Goal: Information Seeking & Learning: Check status

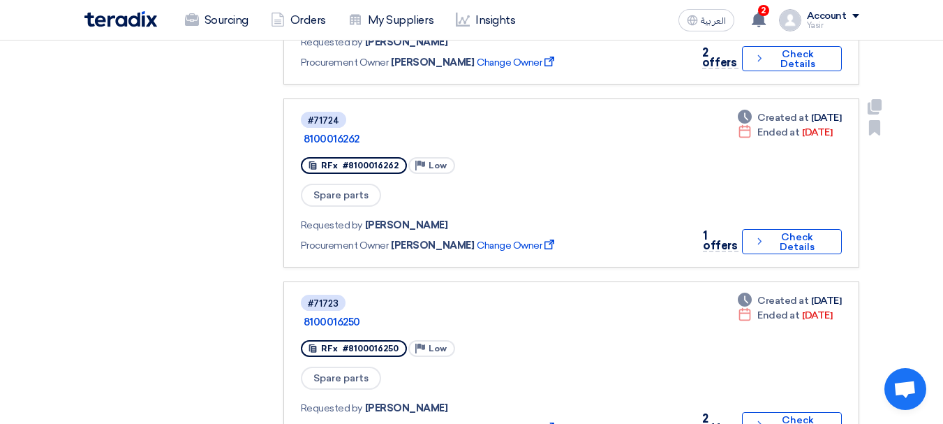
scroll to position [1676, 0]
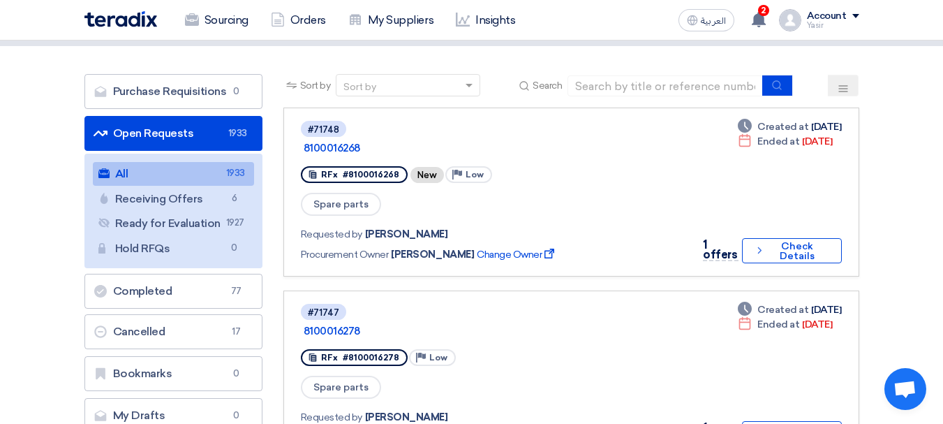
scroll to position [0, 0]
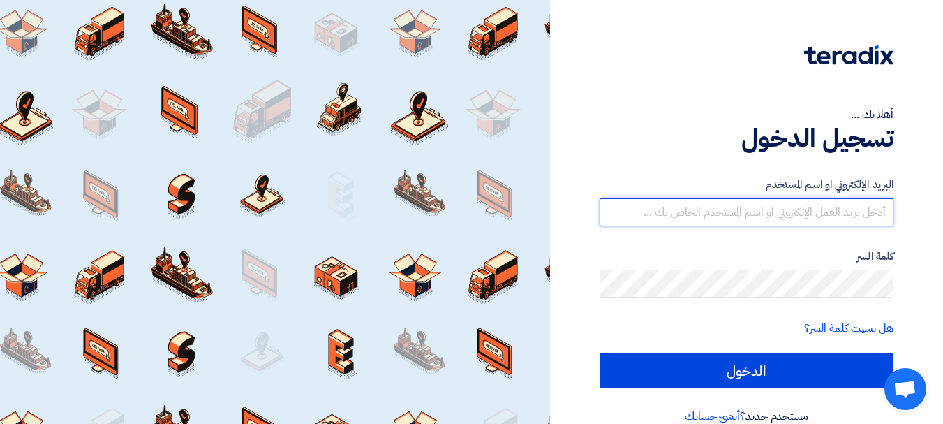
drag, startPoint x: 772, startPoint y: 217, endPoint x: 775, endPoint y: 225, distance: 8.2
click at [772, 217] on input "text" at bounding box center [747, 212] width 294 height 28
type input "[EMAIL_ADDRESS][DOMAIN_NAME]"
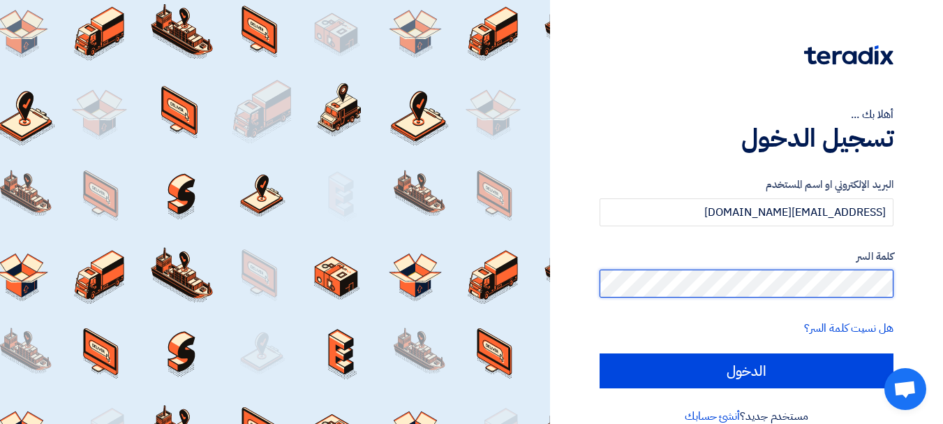
click at [600, 353] on input "الدخول" at bounding box center [747, 370] width 294 height 35
type input "Sign in"
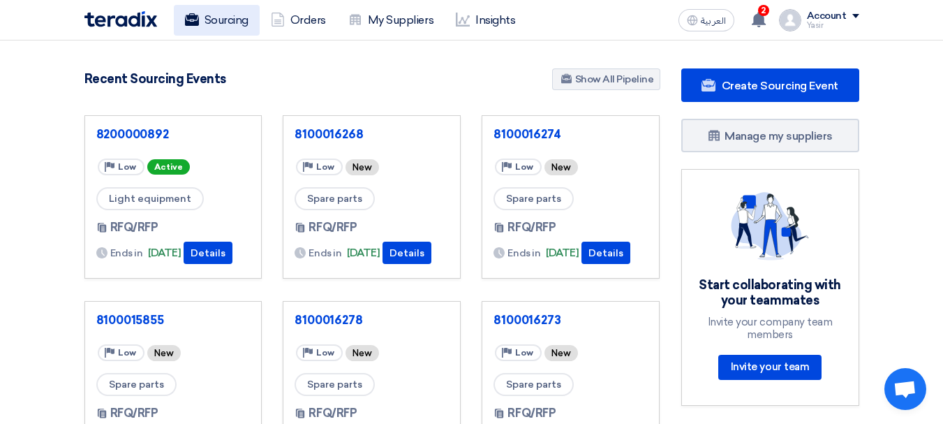
click at [243, 23] on link "Sourcing" at bounding box center [217, 20] width 86 height 31
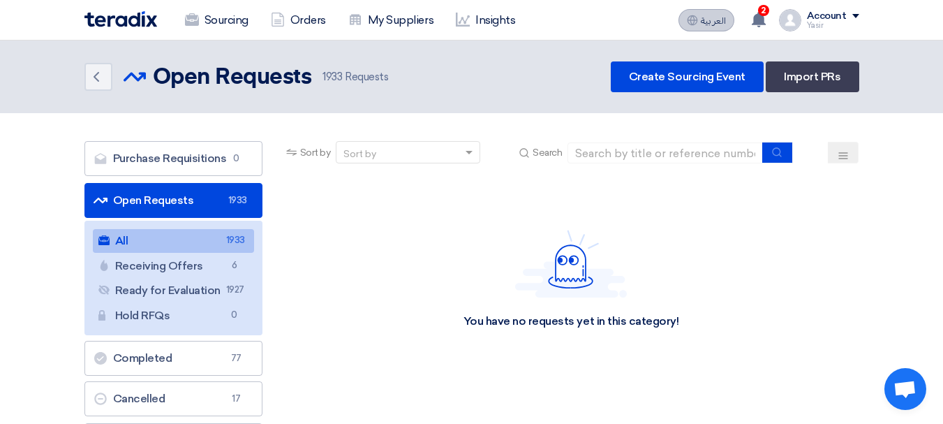
click at [707, 21] on span "العربية" at bounding box center [713, 21] width 25 height 10
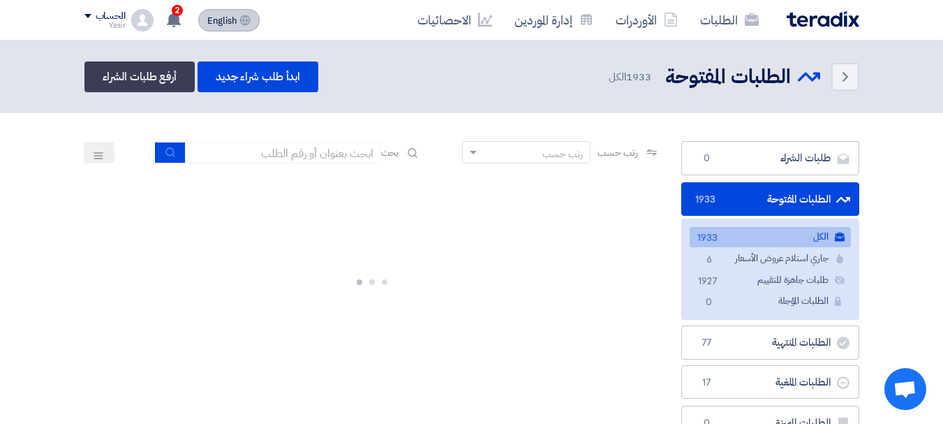
click at [232, 27] on button "English EN" at bounding box center [228, 20] width 61 height 22
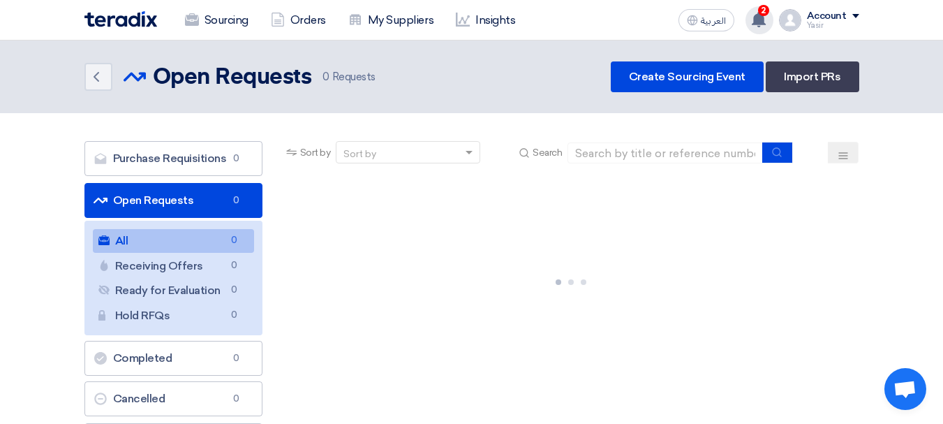
click at [769, 17] on div "2 You have a new offer for '8100015855' request with total price '4324' 51 minu…" at bounding box center [760, 20] width 28 height 28
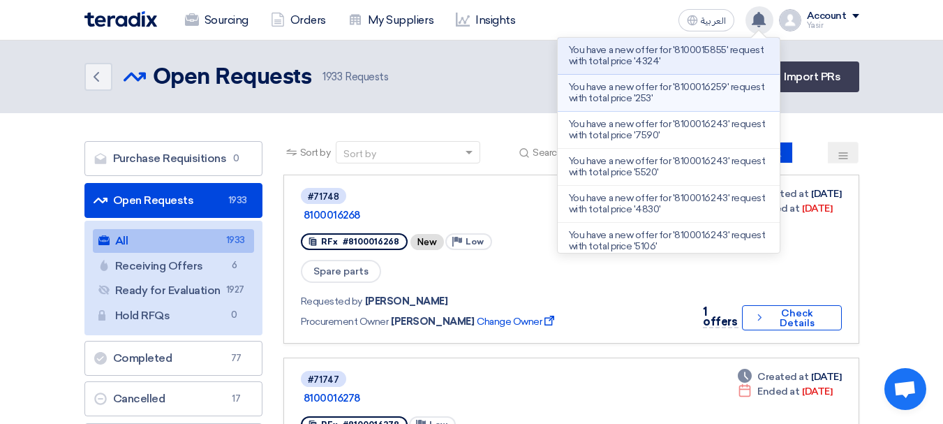
click at [646, 100] on p "You have a new offer for '8100016259' request with total price '253'" at bounding box center [669, 93] width 200 height 22
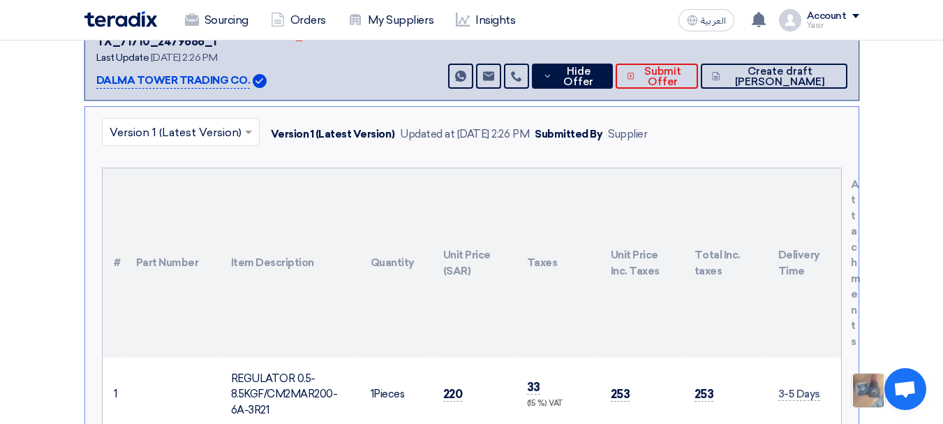
scroll to position [332, 0]
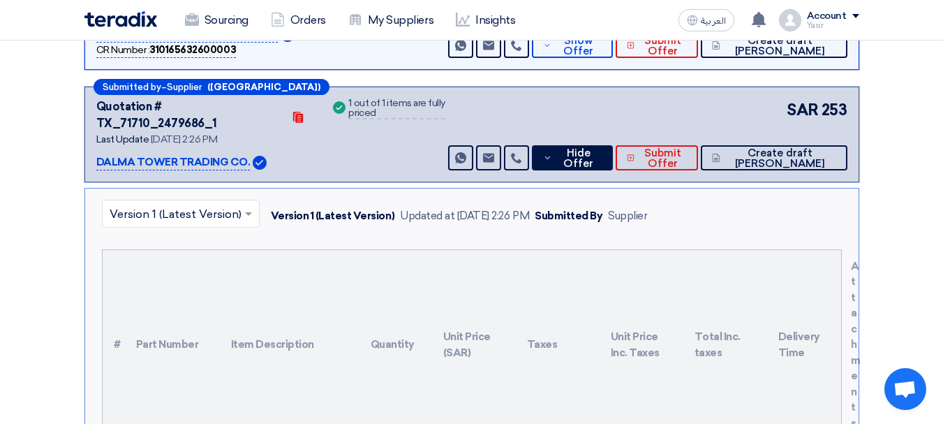
click at [620, 138] on div "Submitted by – Supplier ([GEOGRAPHIC_DATA]) Quotation # TX_71710_2479686_1 Cont…" at bounding box center [471, 135] width 775 height 96
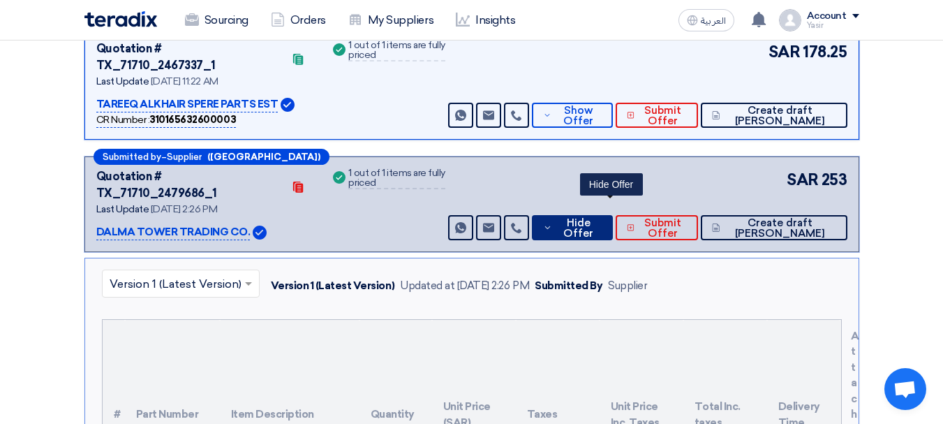
click at [584, 215] on button "Hide Offer" at bounding box center [572, 227] width 80 height 25
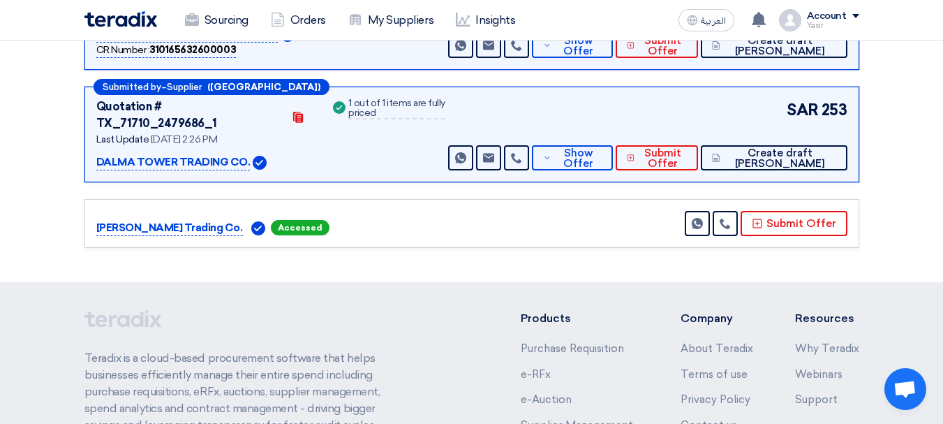
click at [629, 140] on div "Submitted by – Supplier ([GEOGRAPHIC_DATA]) Quotation # TX_71710_2479686_1 Cont…" at bounding box center [471, 135] width 775 height 96
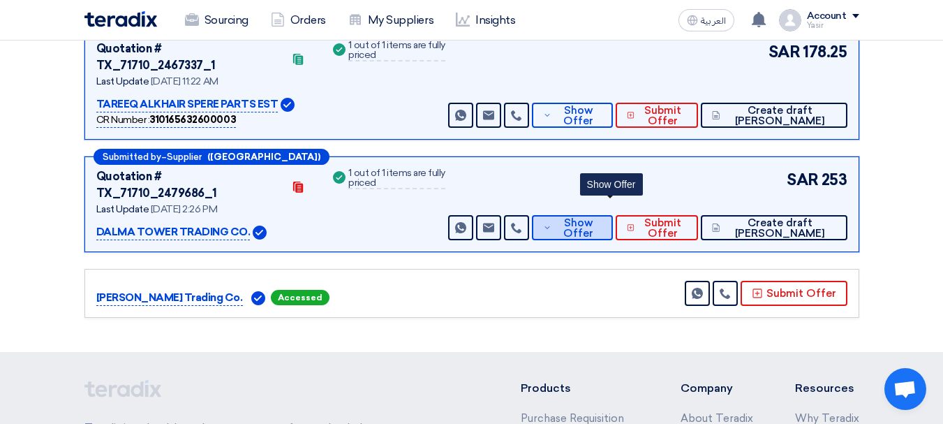
click at [601, 218] on span "Show Offer" at bounding box center [578, 228] width 46 height 21
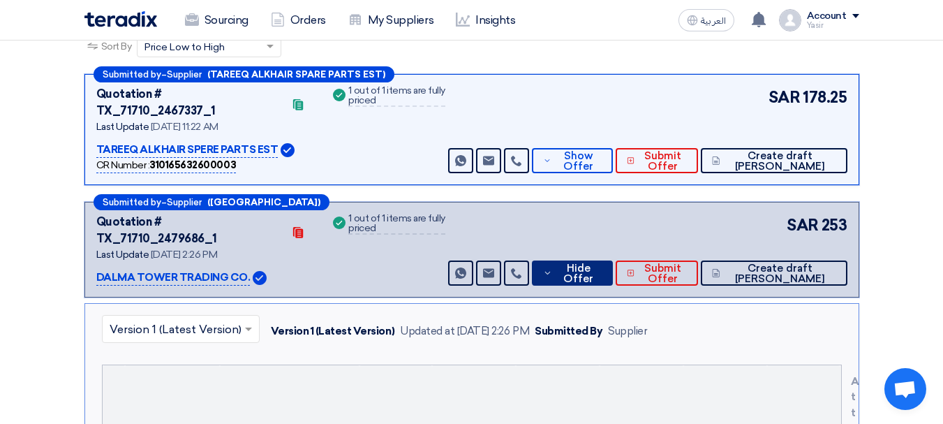
scroll to position [192, 0]
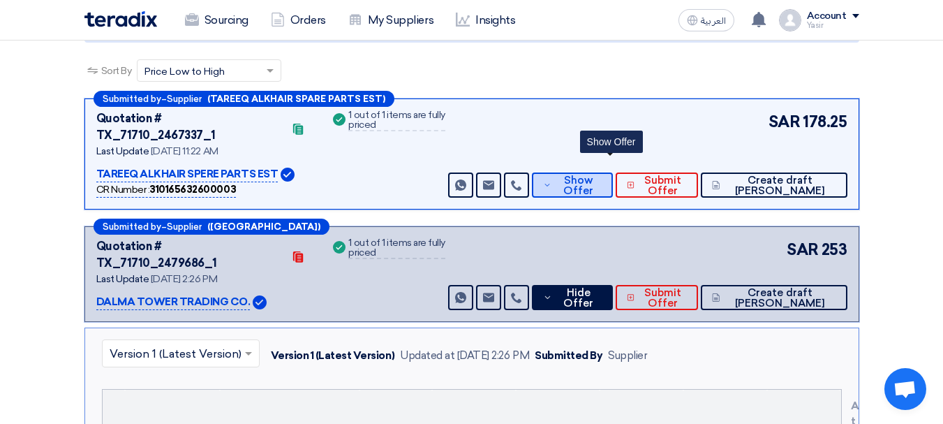
click at [601, 175] on span "Show Offer" at bounding box center [578, 185] width 46 height 21
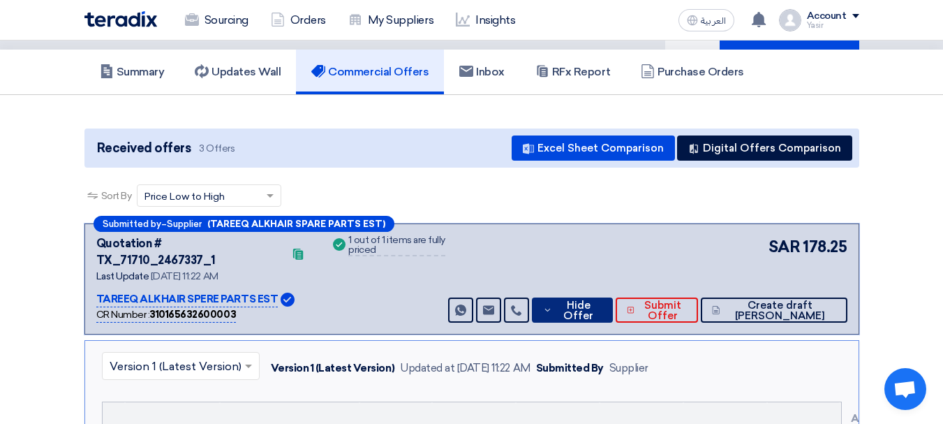
scroll to position [0, 0]
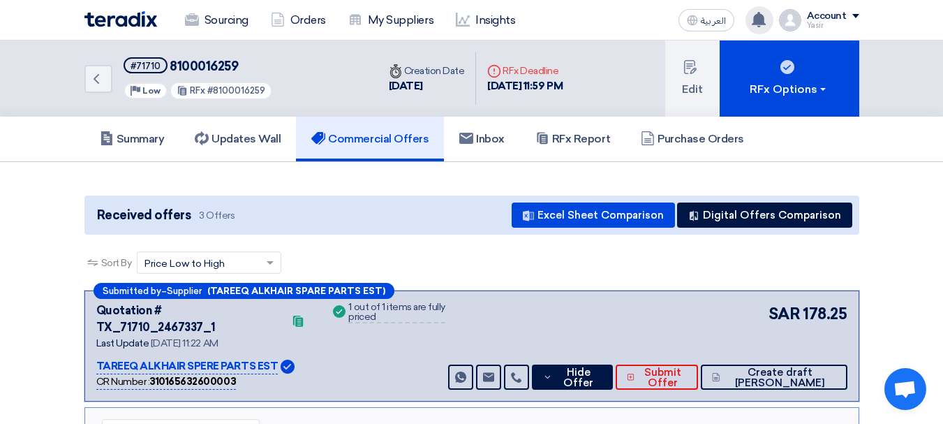
click at [762, 17] on use at bounding box center [759, 19] width 14 height 15
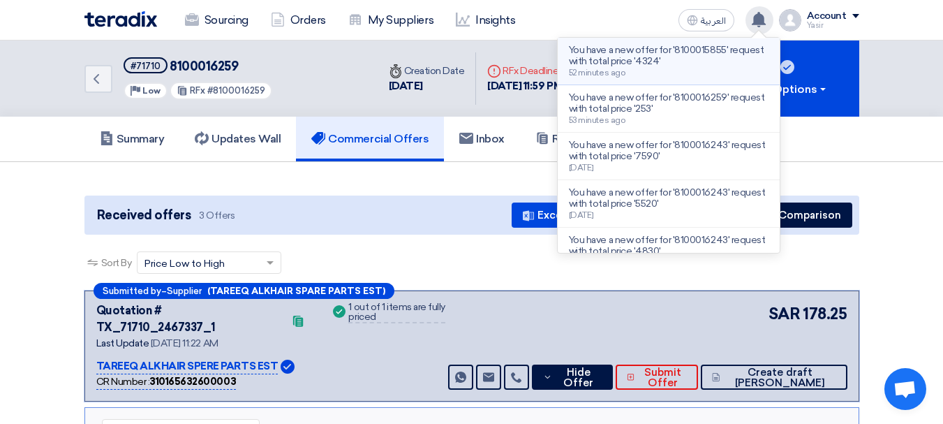
click at [673, 56] on p "You have a new offer for '8100015855' request with total price '4324'" at bounding box center [669, 56] width 200 height 22
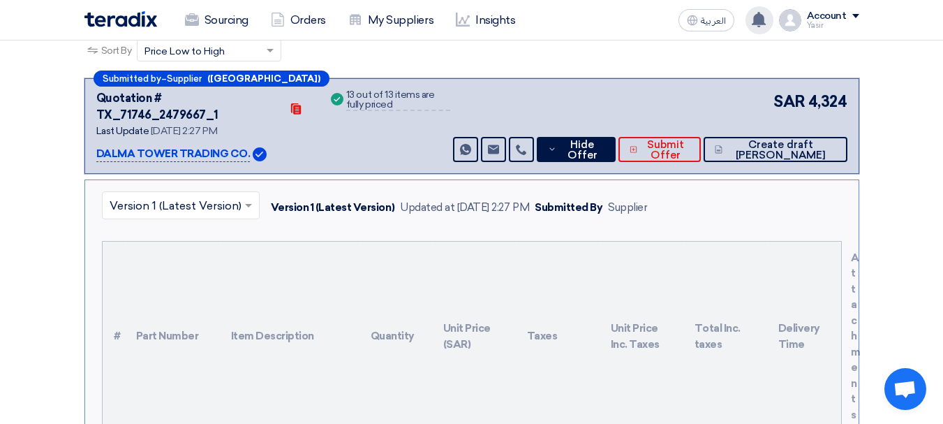
scroll to position [70, 0]
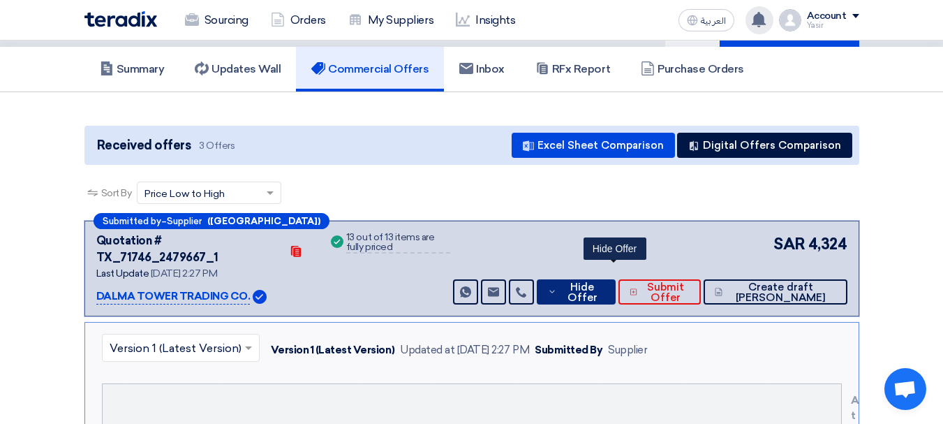
click at [605, 284] on span "Hide Offer" at bounding box center [582, 292] width 45 height 21
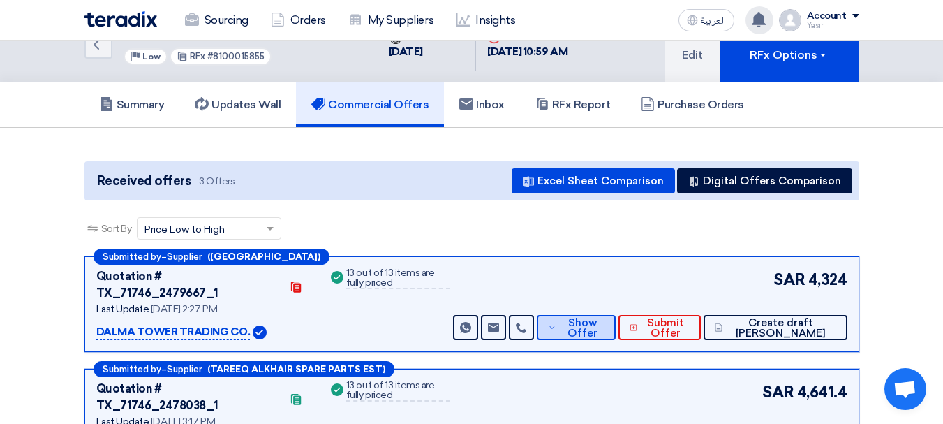
scroll to position [0, 0]
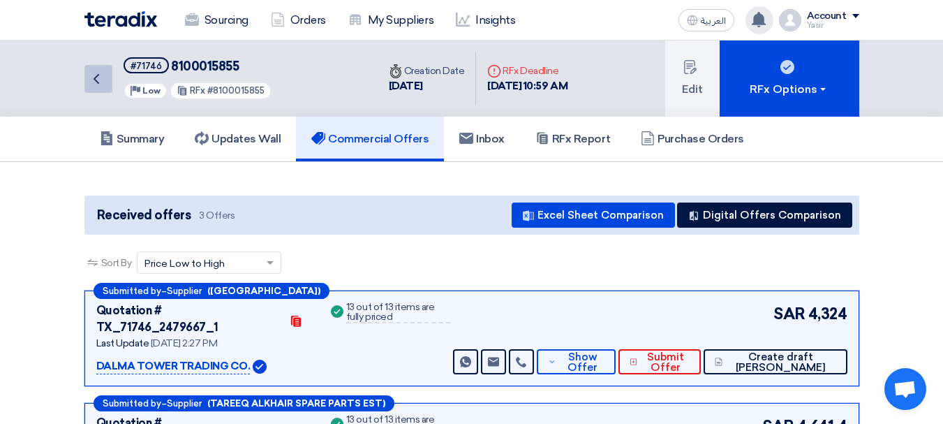
click at [90, 73] on icon "Back" at bounding box center [96, 79] width 17 height 17
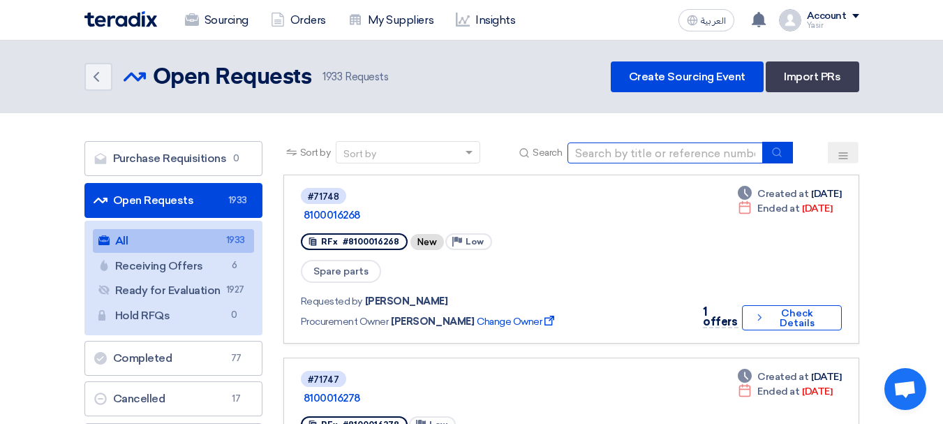
click at [591, 158] on input at bounding box center [666, 152] width 196 height 21
type input "16243"
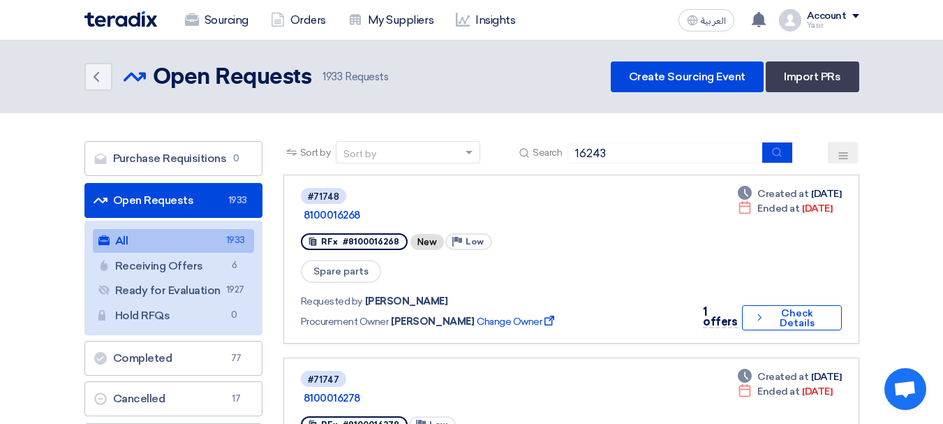
click at [776, 163] on div "Sort by Sort by Search 16243" at bounding box center [571, 158] width 576 height 34
click at [780, 161] on button "submit" at bounding box center [777, 153] width 31 height 22
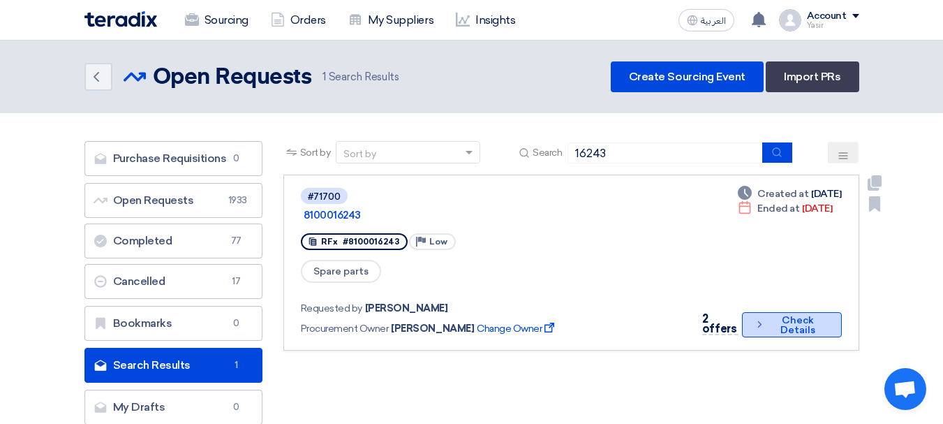
click at [756, 318] on icon "Check details" at bounding box center [759, 324] width 11 height 13
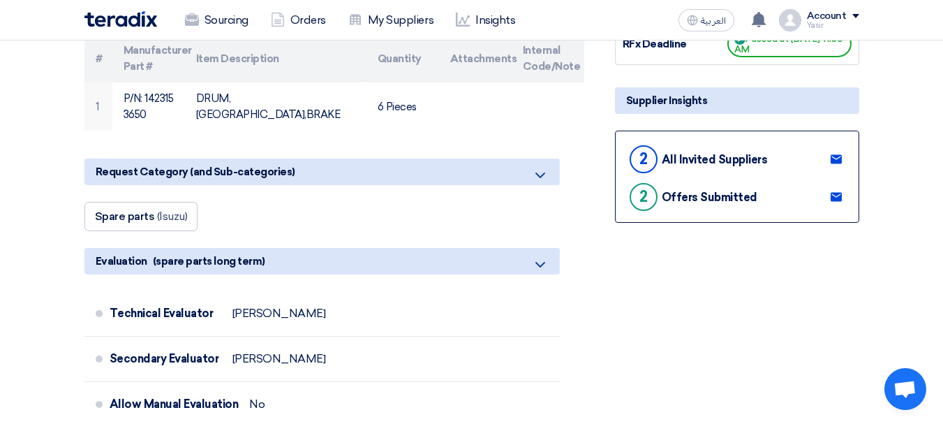
scroll to position [279, 0]
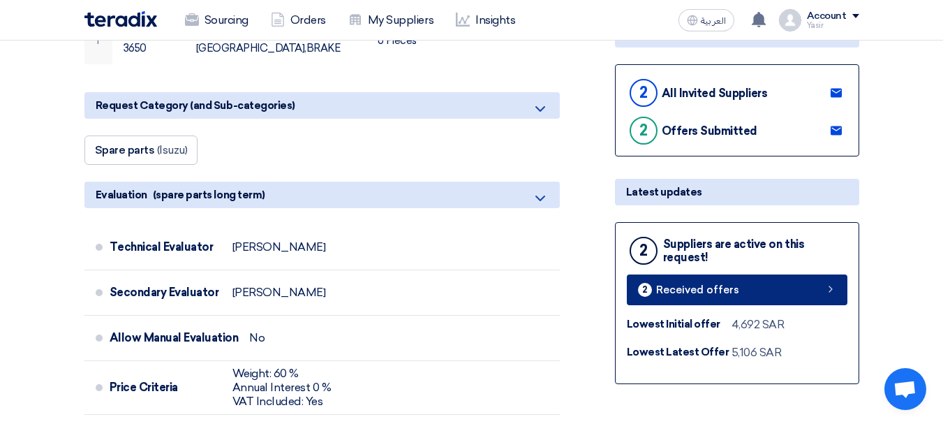
click at [766, 281] on link "2 Received offers" at bounding box center [737, 289] width 221 height 31
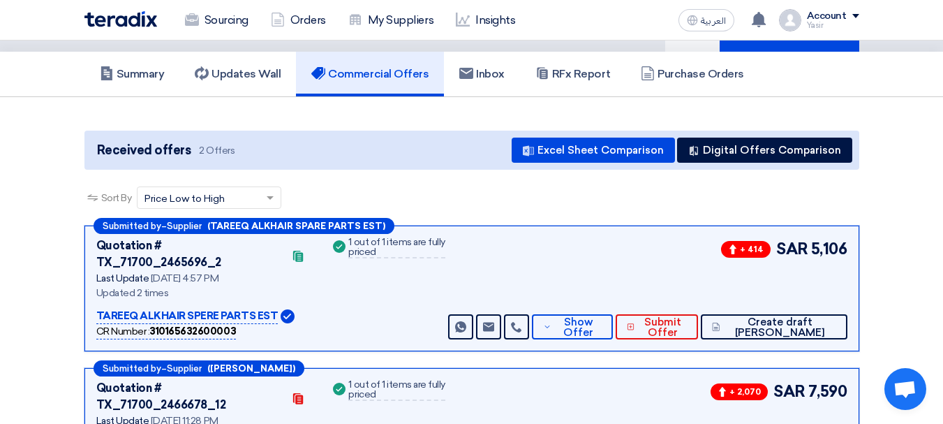
scroll to position [140, 0]
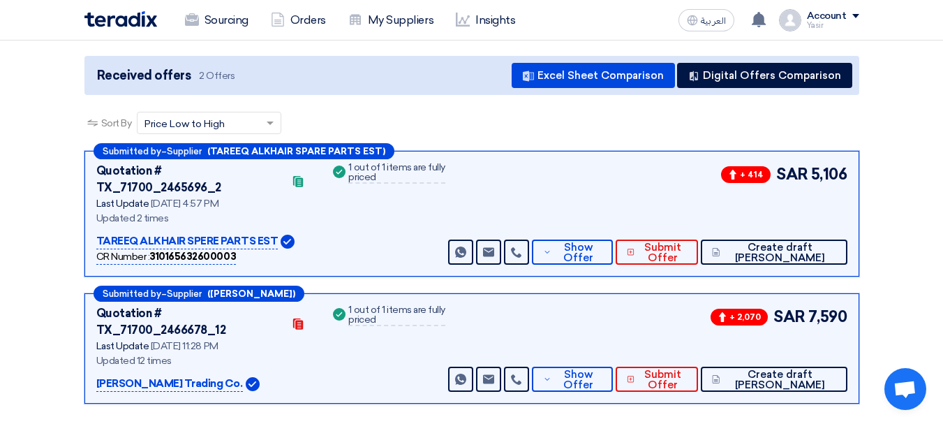
drag, startPoint x: 808, startPoint y: 179, endPoint x: 904, endPoint y: 192, distance: 96.6
click at [904, 192] on section "Received offers 2 Offers Excel Sheet Comparison Digital Offers Comparison Sort …" at bounding box center [471, 229] width 943 height 415
drag, startPoint x: 810, startPoint y: 303, endPoint x: 882, endPoint y: 318, distance: 73.5
click at [882, 318] on section "Received offers 2 Offers Excel Sheet Comparison Digital Offers Comparison Sort …" at bounding box center [471, 229] width 943 height 415
click at [601, 369] on span "Show Offer" at bounding box center [578, 379] width 46 height 21
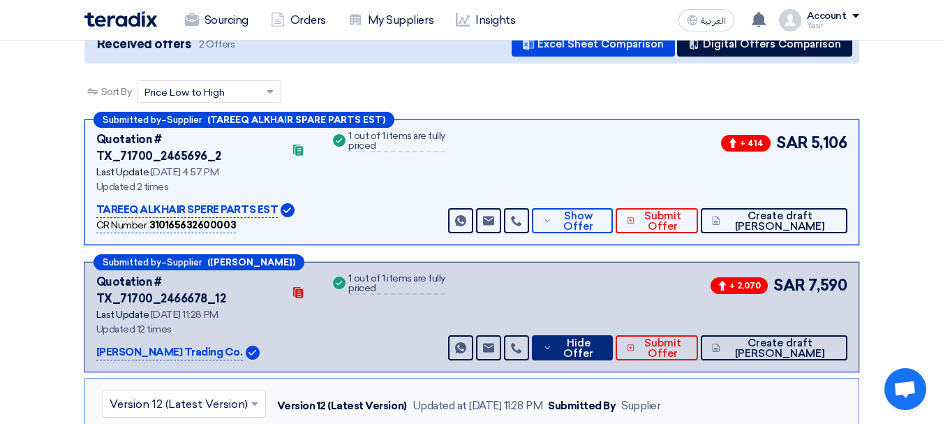
scroll to position [70, 0]
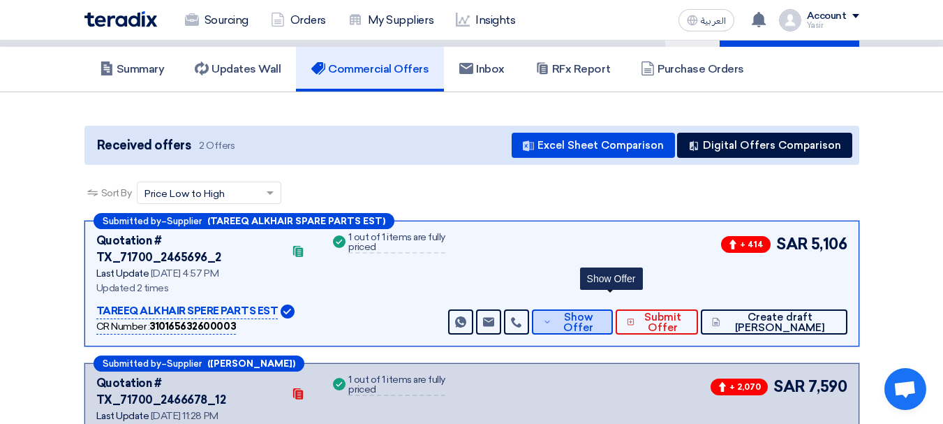
click at [601, 312] on span "Show Offer" at bounding box center [578, 322] width 46 height 21
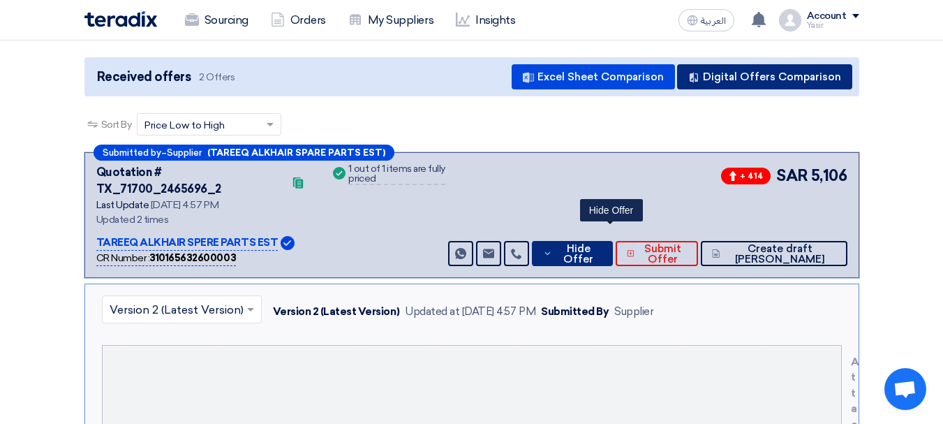
scroll to position [0, 0]
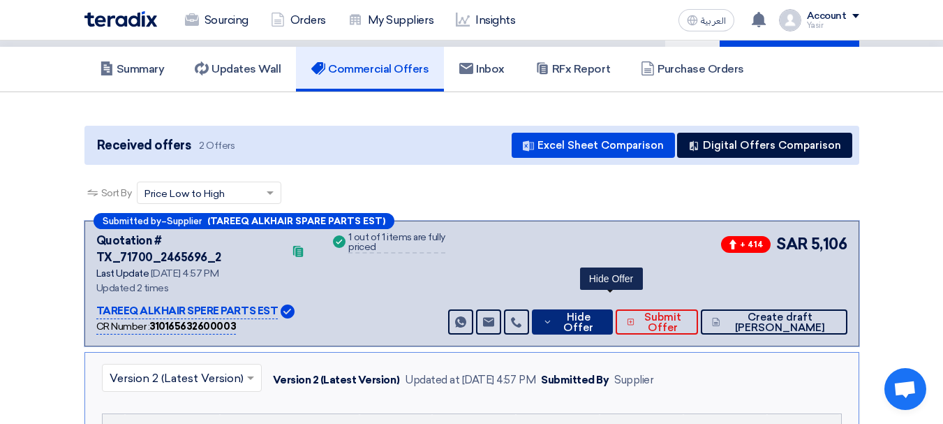
drag, startPoint x: 614, startPoint y: 307, endPoint x: 664, endPoint y: 320, distance: 51.1
click at [601, 312] on span "Hide Offer" at bounding box center [578, 322] width 45 height 21
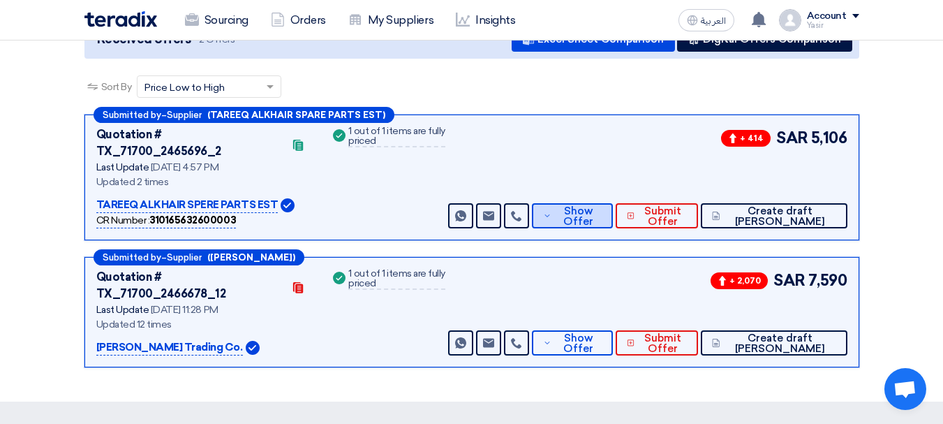
scroll to position [209, 0]
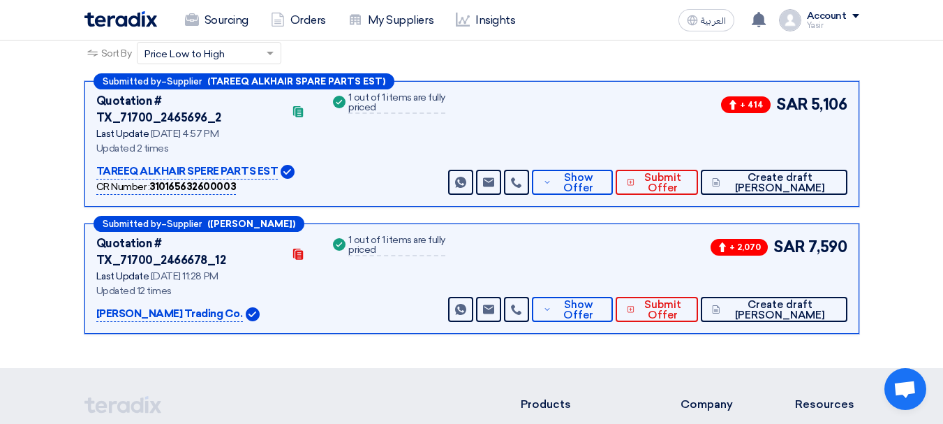
click at [847, 240] on span "7,590" at bounding box center [828, 246] width 39 height 23
drag, startPoint x: 814, startPoint y: 112, endPoint x: 942, endPoint y: 185, distance: 147.3
click at [914, 138] on section "Received offers 2 Offers Excel Sheet Comparison Digital Offers Comparison Sort …" at bounding box center [471, 160] width 943 height 415
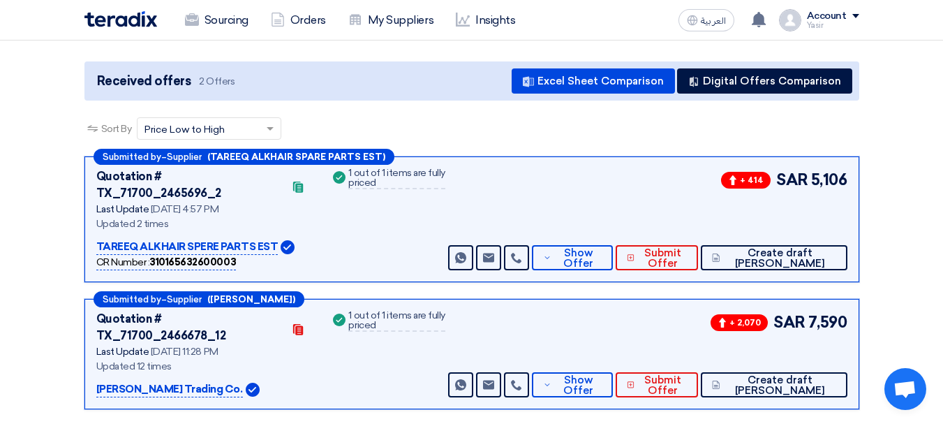
scroll to position [0, 0]
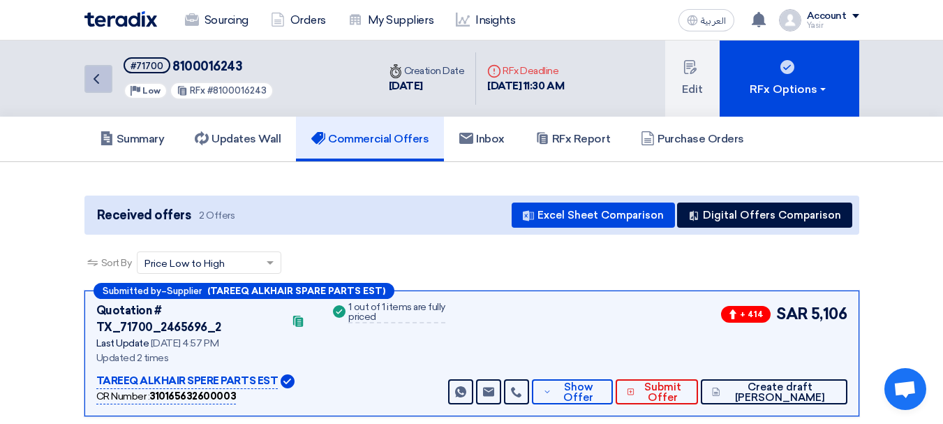
click at [96, 79] on icon "Back" at bounding box center [96, 79] width 17 height 17
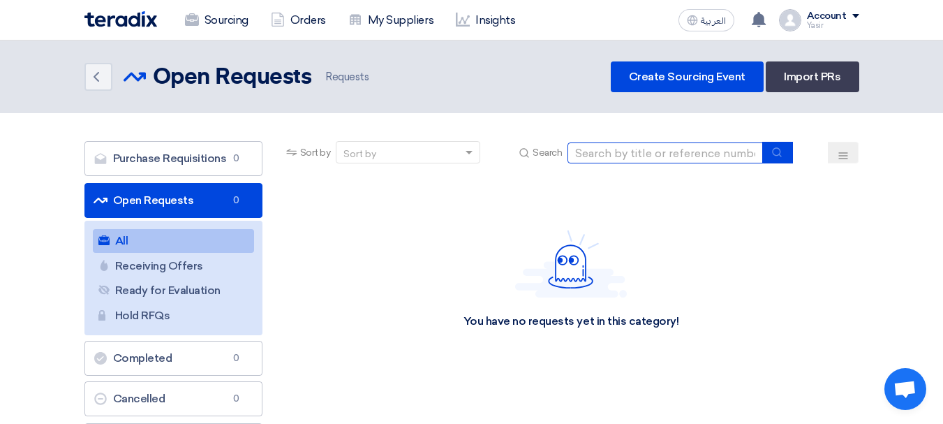
drag, startPoint x: 622, startPoint y: 145, endPoint x: 656, endPoint y: 330, distance: 188.0
click at [622, 145] on input at bounding box center [666, 152] width 196 height 21
type input "16240"
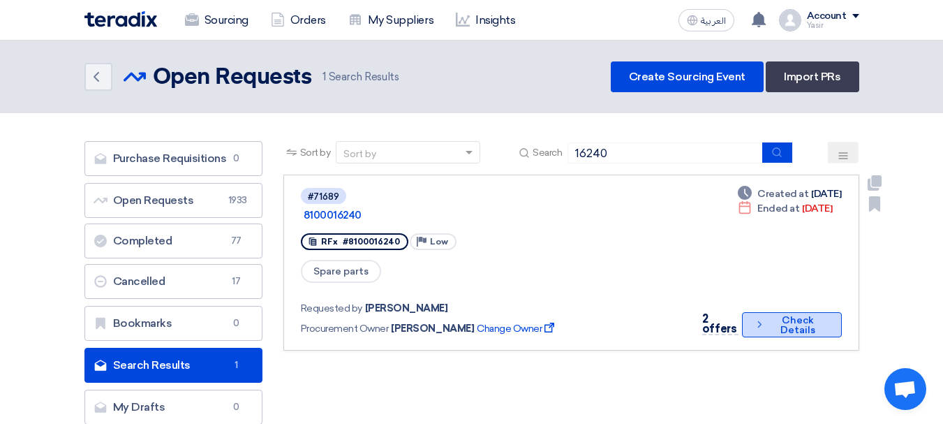
click at [788, 312] on button "Check details Check Details" at bounding box center [791, 324] width 99 height 25
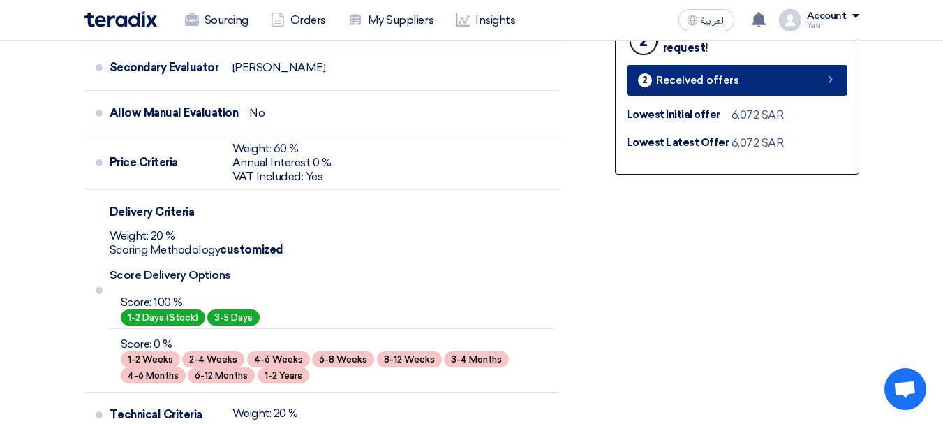
click at [753, 70] on link "2 Received offers" at bounding box center [737, 80] width 221 height 31
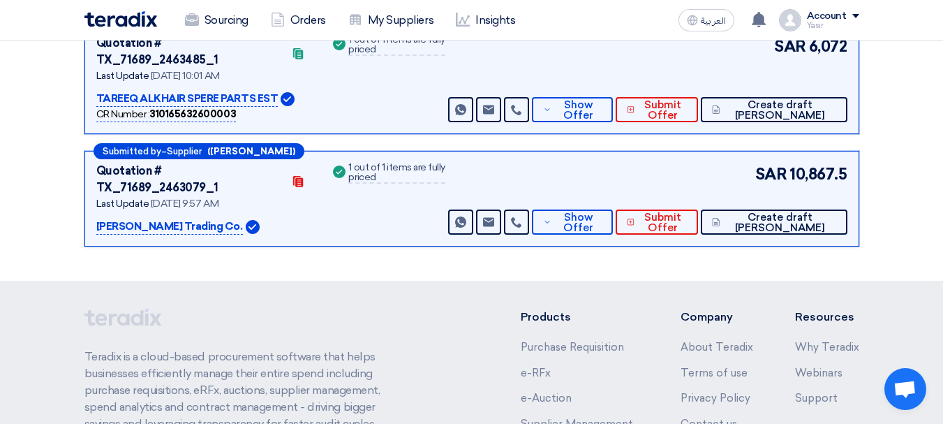
scroll to position [198, 0]
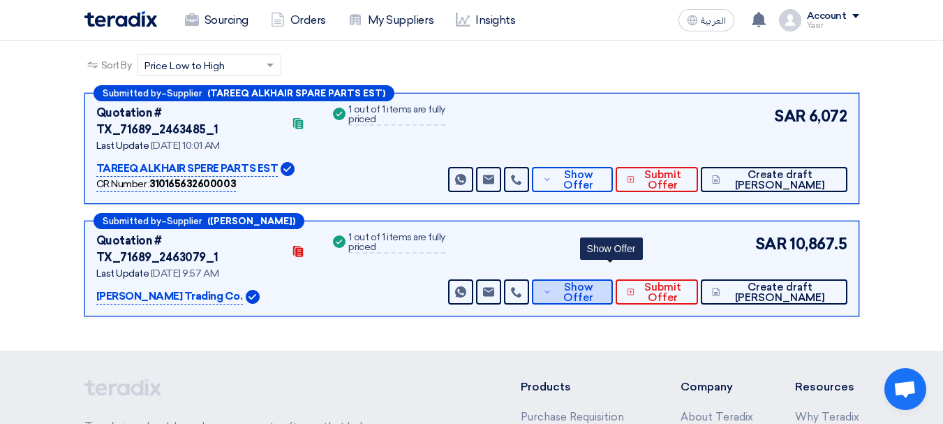
click at [601, 282] on span "Show Offer" at bounding box center [578, 292] width 46 height 21
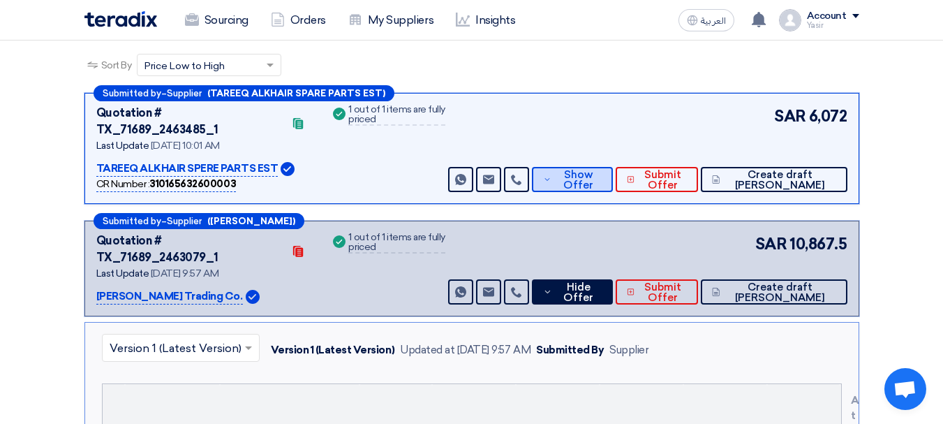
click at [601, 170] on span "Show Offer" at bounding box center [578, 180] width 46 height 21
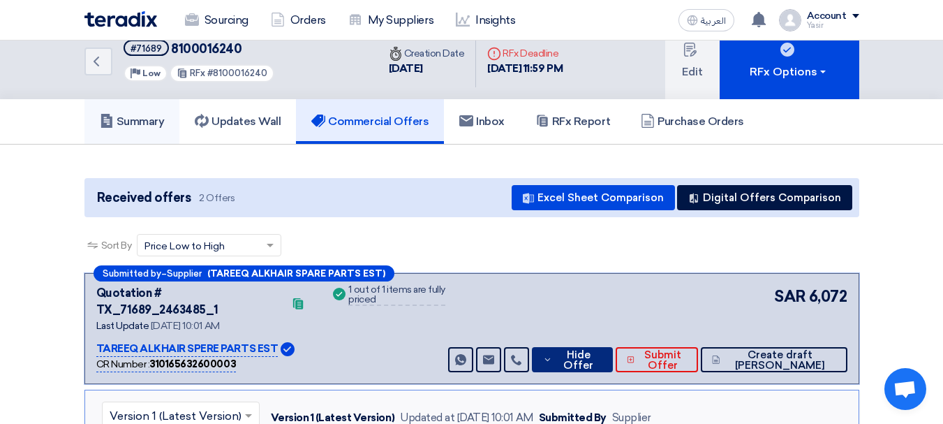
scroll to position [0, 0]
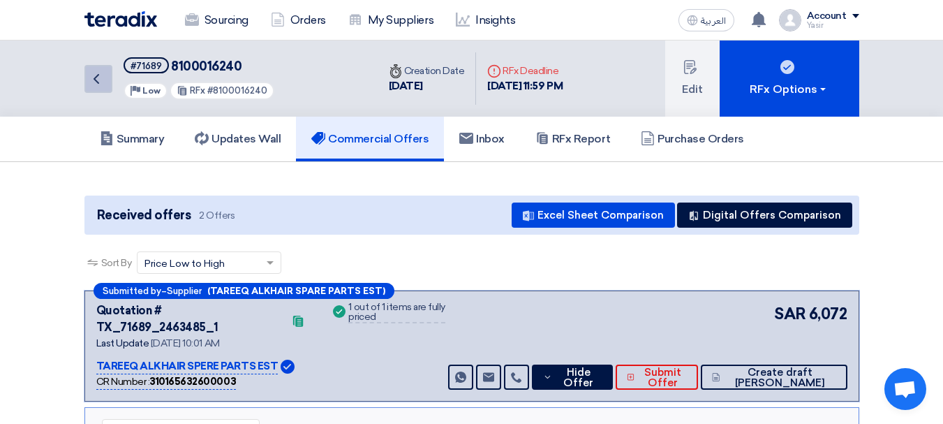
click at [89, 84] on icon "Back" at bounding box center [96, 79] width 17 height 17
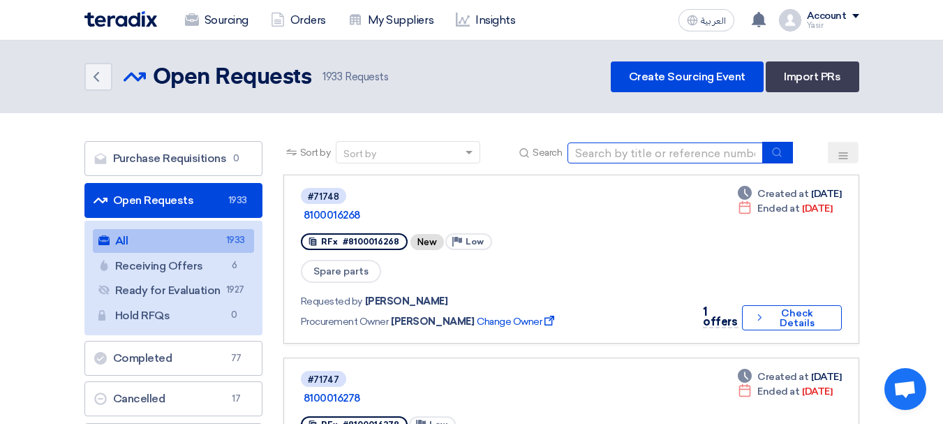
click at [631, 163] on input at bounding box center [666, 152] width 196 height 21
type input "71727"
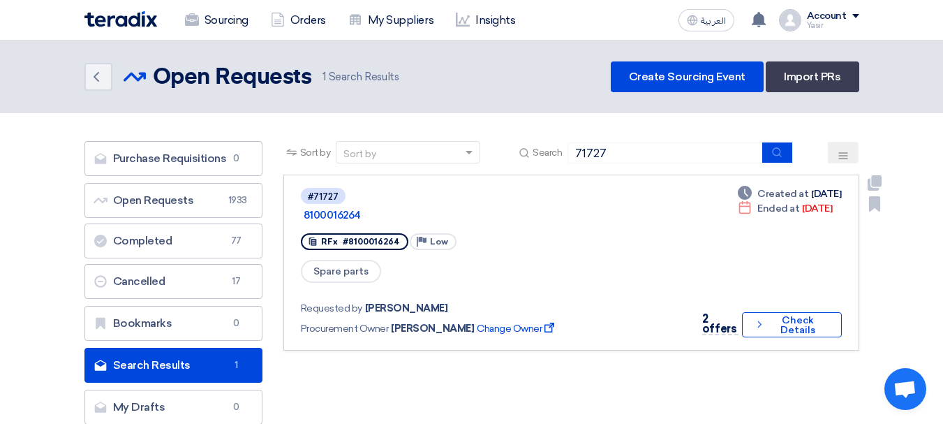
click at [816, 311] on div "2 offers Check details Check Details" at bounding box center [767, 325] width 149 height 28
click at [788, 312] on button "Check details Check Details" at bounding box center [791, 324] width 99 height 25
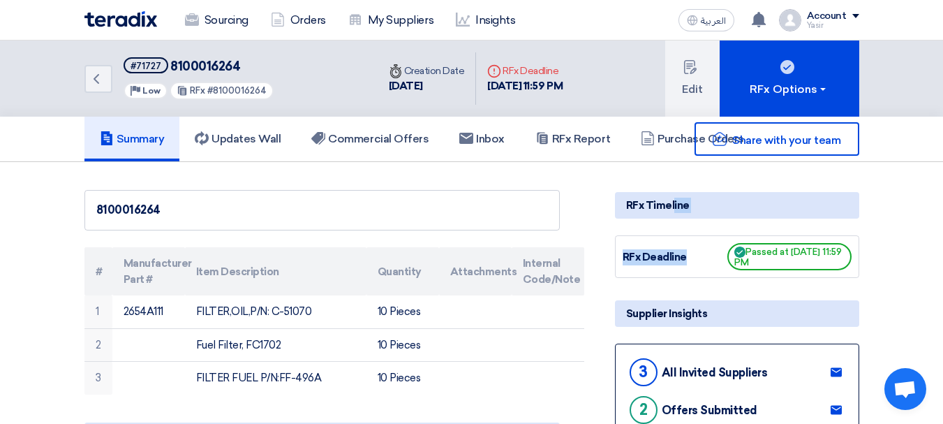
drag, startPoint x: 625, startPoint y: 210, endPoint x: 730, endPoint y: 234, distance: 108.1
click at [644, 256] on div "RFx Deadline" at bounding box center [675, 257] width 105 height 16
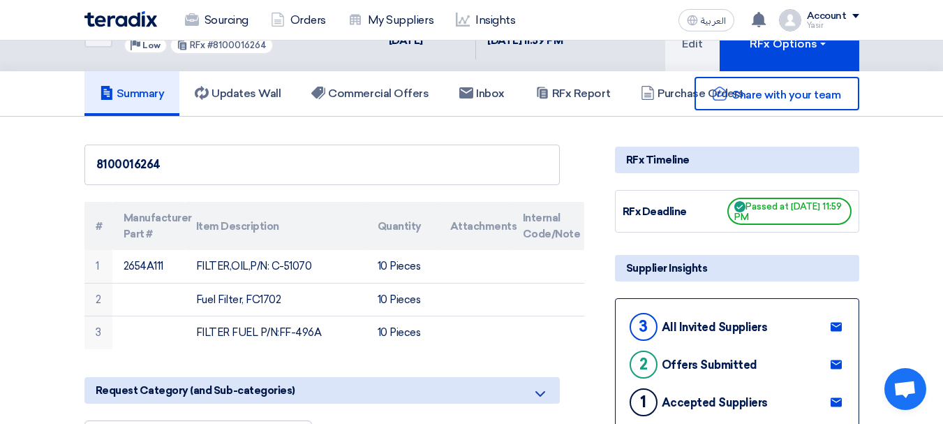
scroll to position [70, 0]
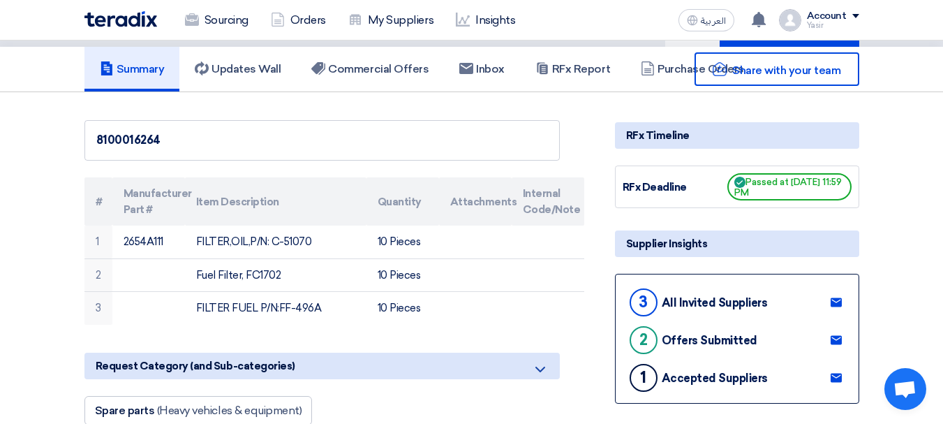
click at [646, 251] on div "Supplier Insights" at bounding box center [737, 243] width 244 height 27
click at [656, 250] on div "Supplier Insights" at bounding box center [737, 243] width 244 height 27
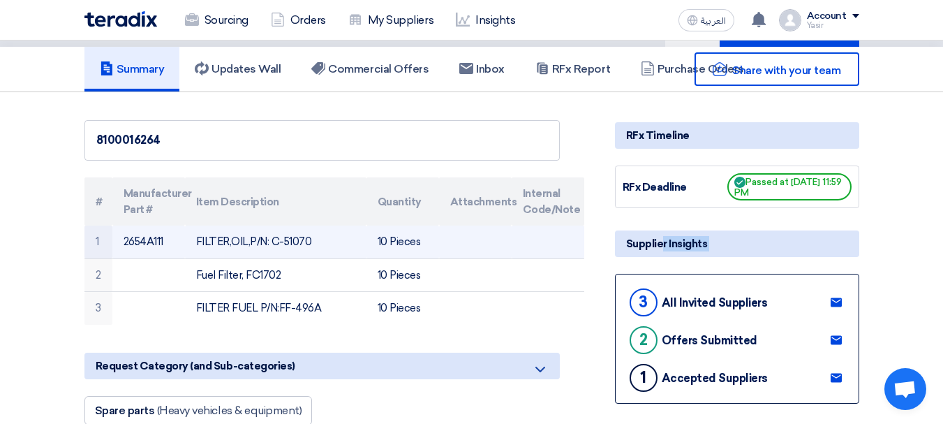
drag, startPoint x: 280, startPoint y: 236, endPoint x: 355, endPoint y: 254, distance: 76.9
click at [355, 254] on td "FILTER,OIL,P/N: C-51070" at bounding box center [276, 242] width 182 height 33
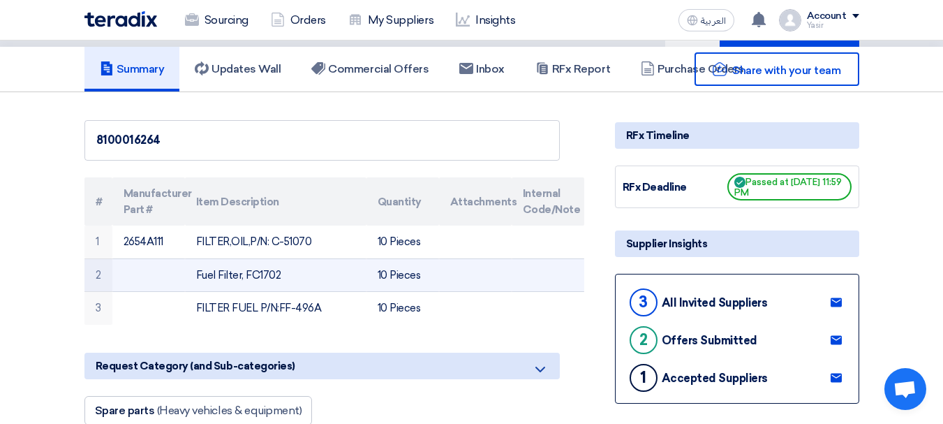
click at [258, 278] on td "Fuel Filter, FC1702" at bounding box center [276, 275] width 182 height 34
click at [258, 277] on td "Fuel Filter, FC1702" at bounding box center [276, 275] width 182 height 34
click at [266, 277] on td "Fuel Filter, FC1702" at bounding box center [276, 275] width 182 height 34
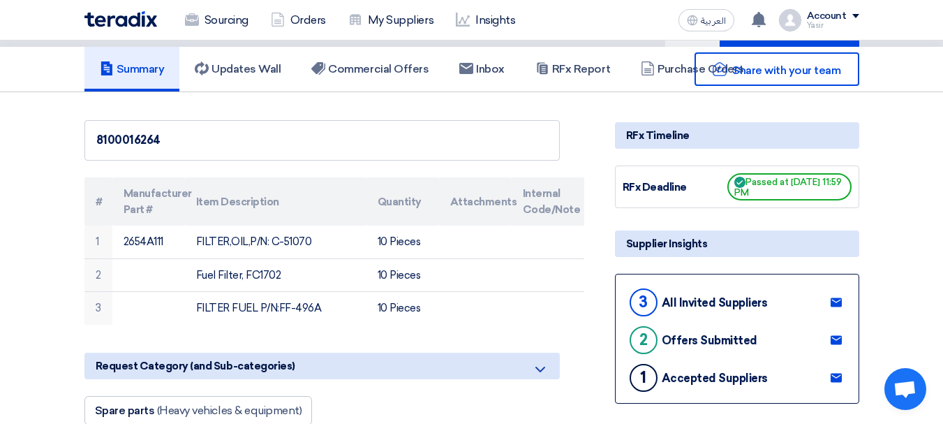
scroll to position [0, 0]
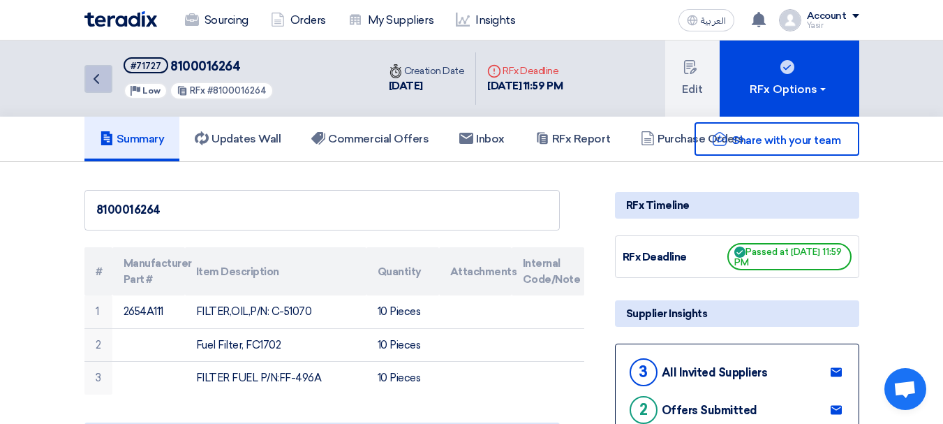
click at [88, 84] on icon "Back" at bounding box center [96, 79] width 17 height 17
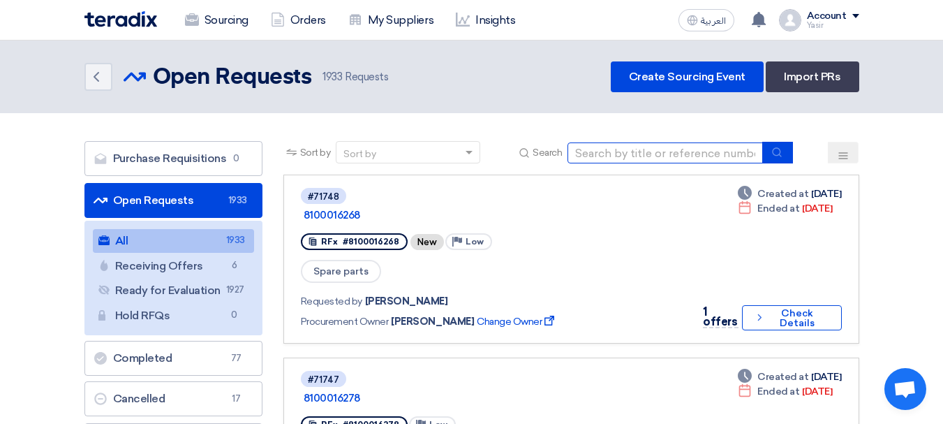
click at [594, 150] on input at bounding box center [666, 152] width 196 height 21
type input "16273"
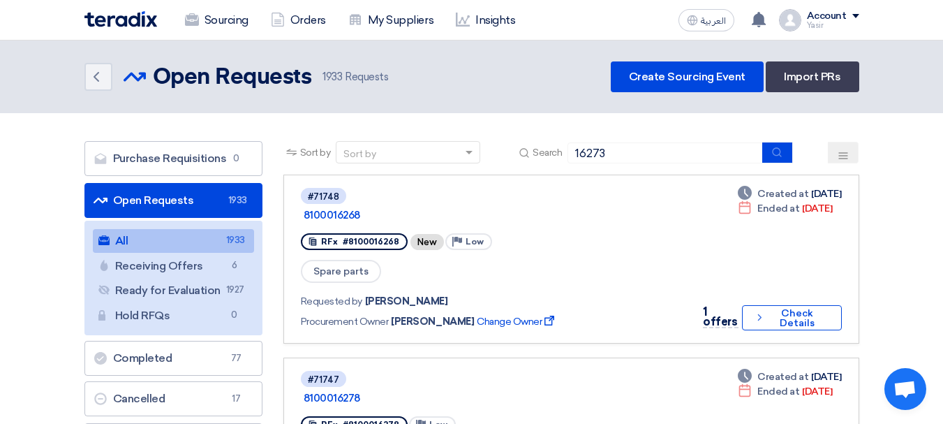
click at [795, 154] on div "Sort by Sort by Search 16273" at bounding box center [571, 158] width 576 height 34
click at [783, 155] on icon "submit" at bounding box center [777, 152] width 11 height 11
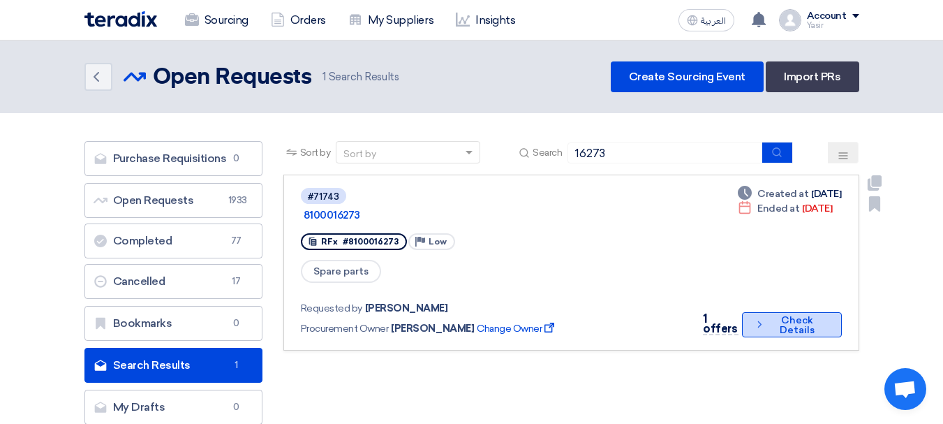
click at [830, 312] on button "Check details Check Details" at bounding box center [792, 324] width 100 height 25
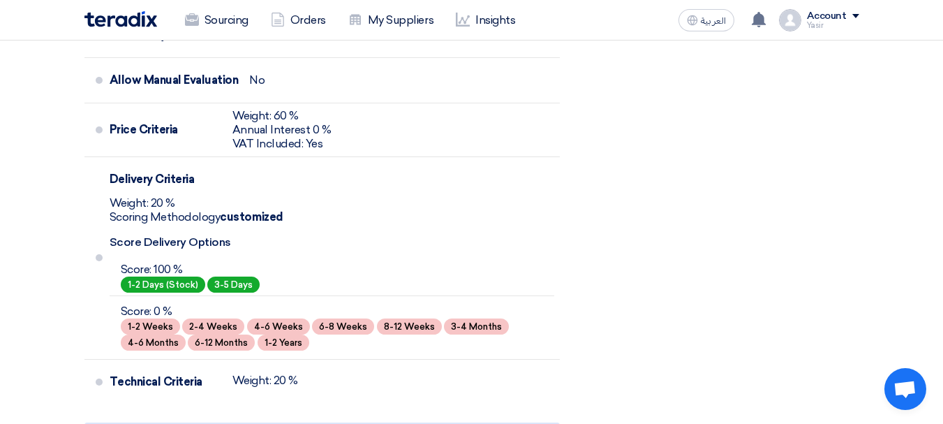
scroll to position [559, 0]
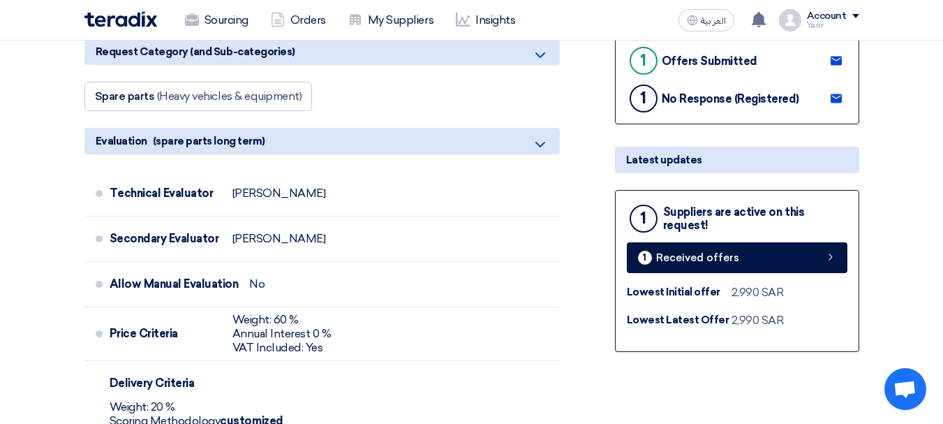
click at [777, 278] on div "1 Suppliers are active on this request! 1 Received offers Lowest Initial offer …" at bounding box center [737, 271] width 244 height 162
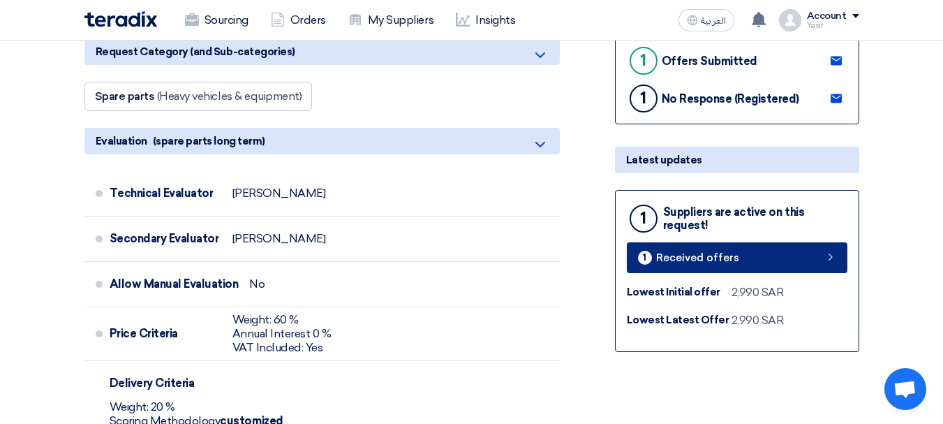
click at [780, 266] on link "1 Received offers" at bounding box center [737, 257] width 221 height 31
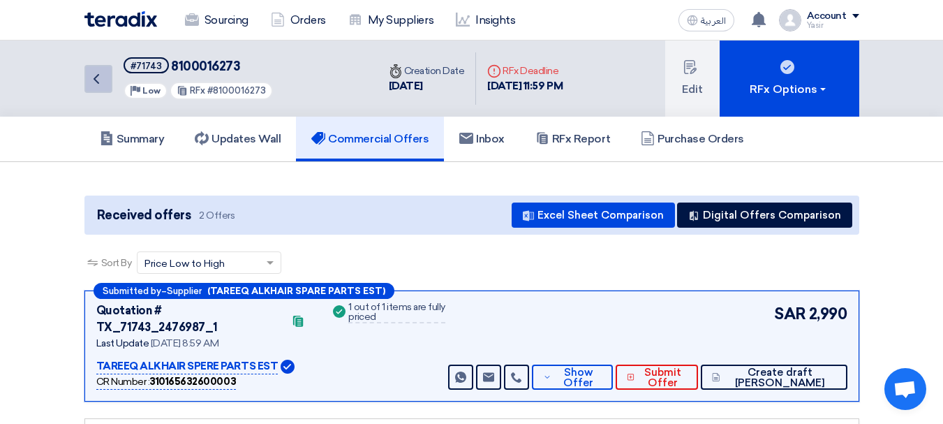
click at [110, 89] on link "Back" at bounding box center [98, 79] width 28 height 28
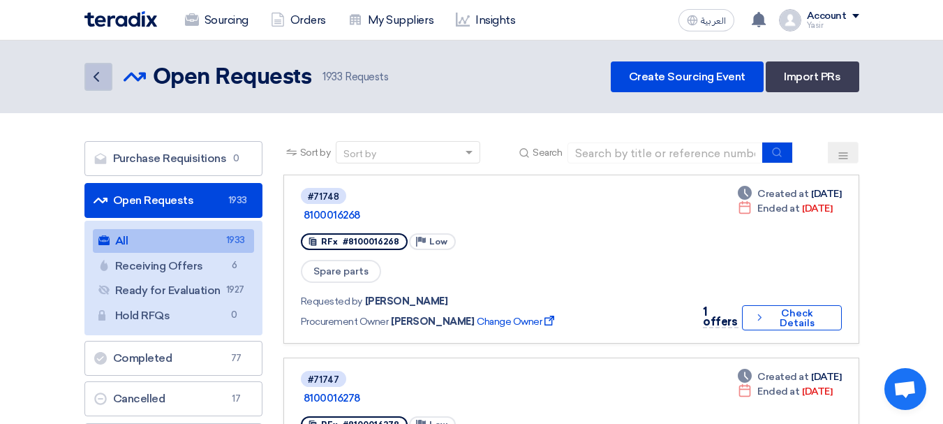
click at [101, 82] on icon "Back" at bounding box center [96, 76] width 17 height 17
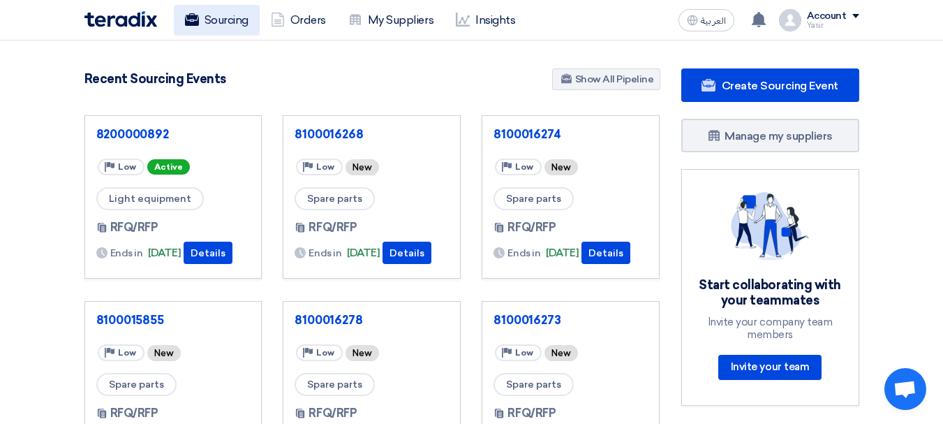
click at [220, 18] on link "Sourcing" at bounding box center [217, 20] width 86 height 31
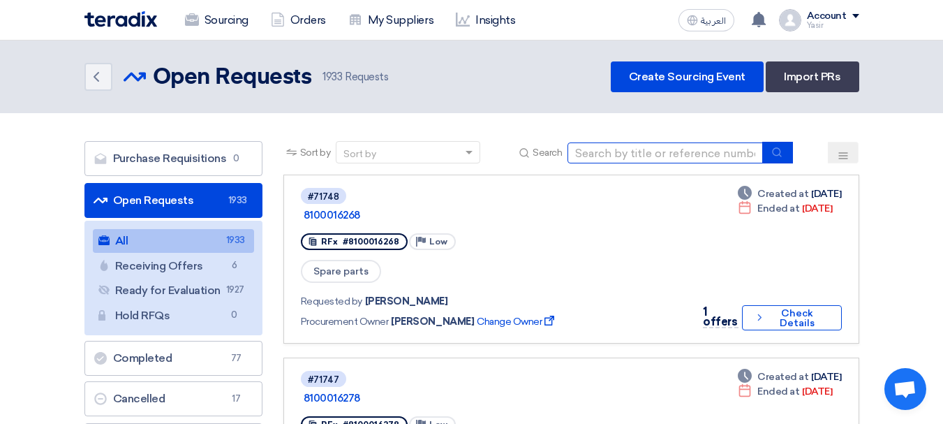
drag, startPoint x: 654, startPoint y: 158, endPoint x: 672, endPoint y: 162, distance: 18.6
click at [653, 158] on input at bounding box center [666, 152] width 196 height 21
paste input "71727"
type input "71727"
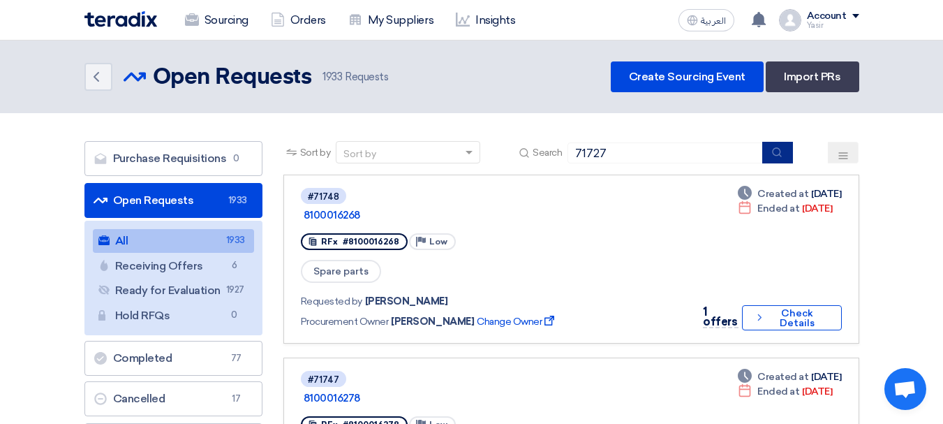
click at [772, 161] on button "submit" at bounding box center [777, 153] width 31 height 22
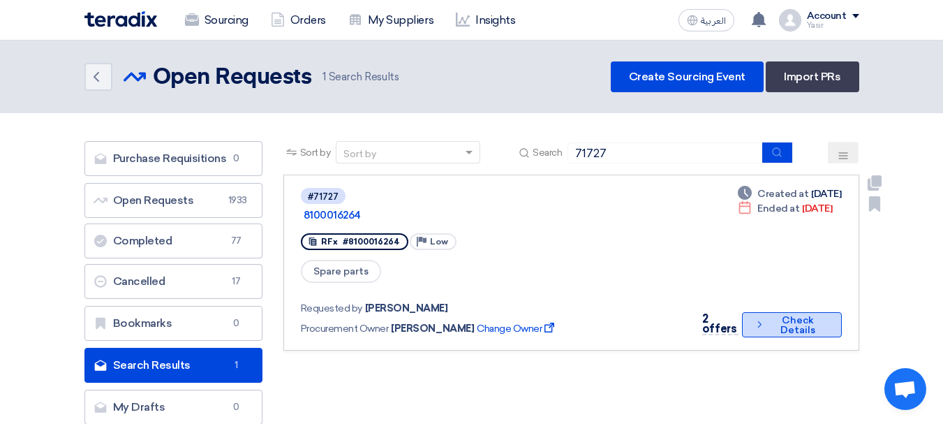
click at [779, 312] on button "Check details Check Details" at bounding box center [791, 324] width 99 height 25
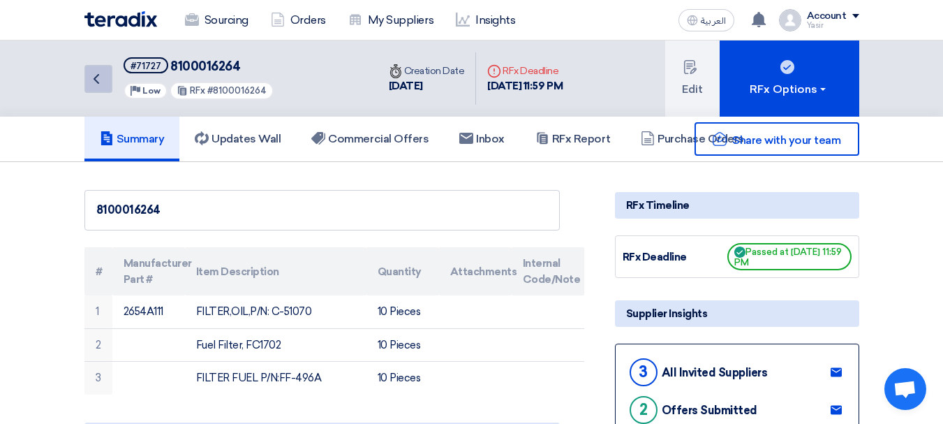
click at [103, 75] on icon "Back" at bounding box center [96, 79] width 17 height 17
